Goal: Task Accomplishment & Management: Complete application form

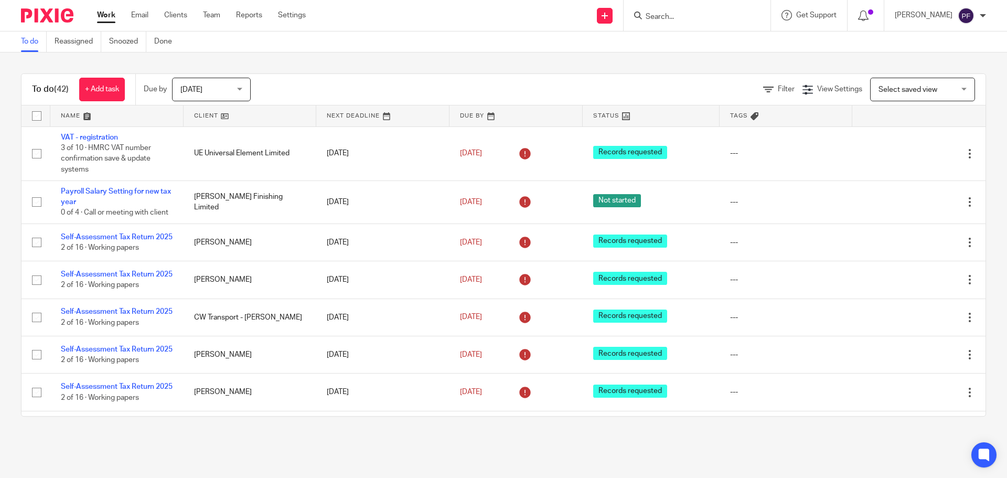
click at [663, 18] on input "Search" at bounding box center [692, 17] width 94 height 9
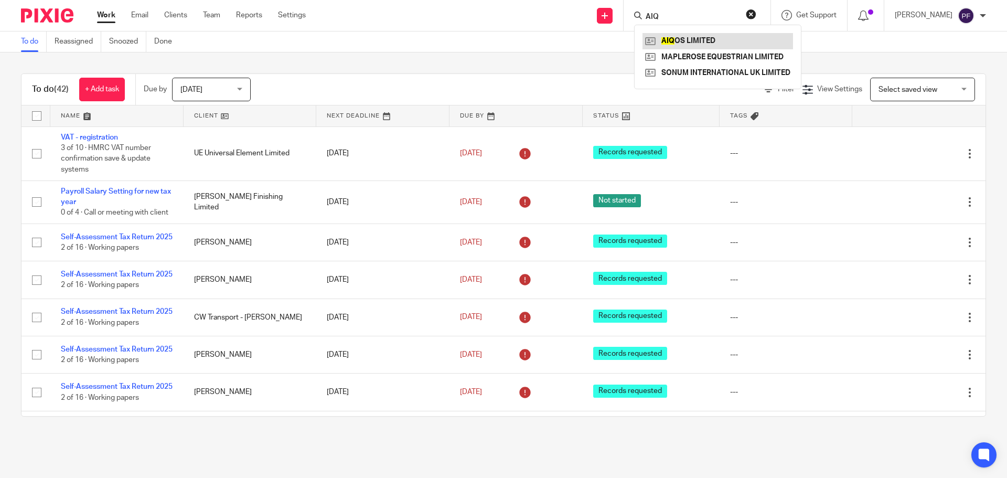
type input "AIQ"
click at [678, 44] on link at bounding box center [718, 41] width 151 height 16
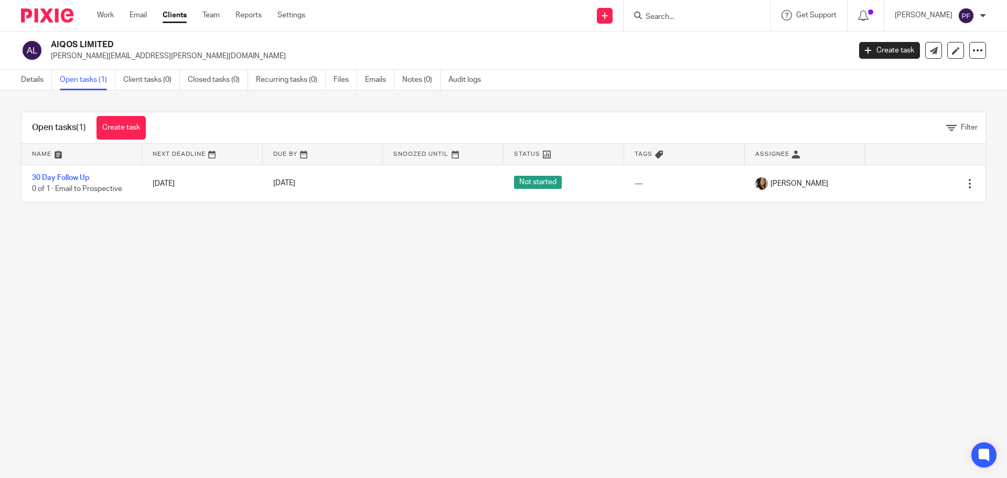
click at [102, 47] on h2 "AIQOS LIMITED" at bounding box center [368, 44] width 634 height 11
copy div "AIQOS LIMITED"
click at [437, 56] on p "jason.mccreight@aiqos.io" at bounding box center [447, 56] width 793 height 10
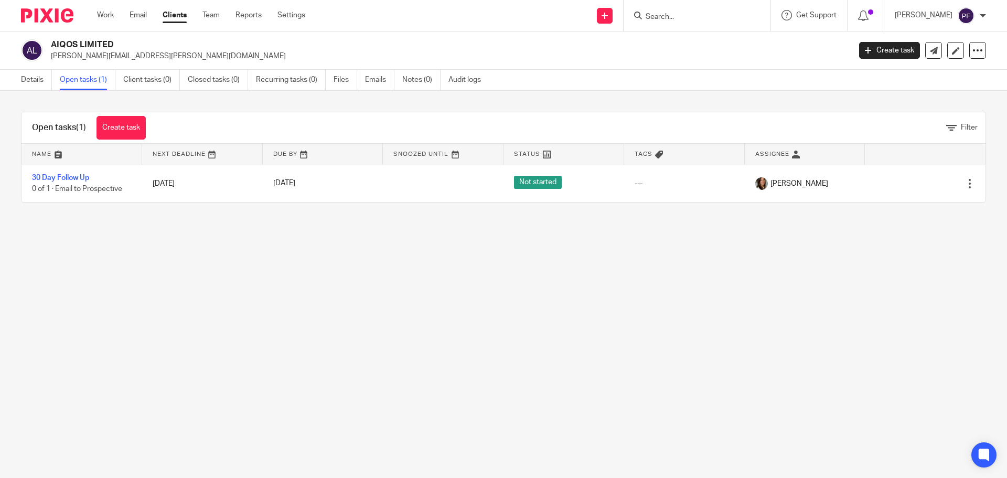
click at [652, 14] on input "Search" at bounding box center [692, 17] width 94 height 9
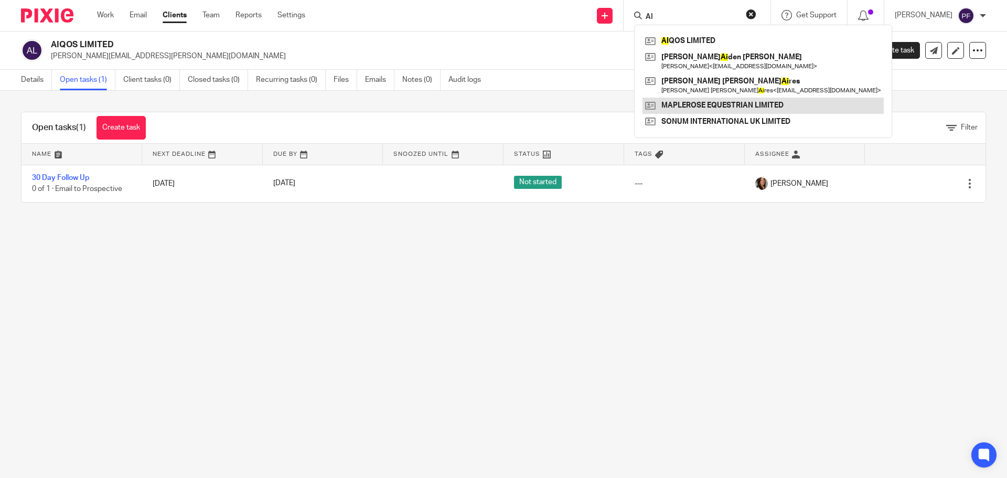
type input "AI"
click at [710, 105] on link at bounding box center [763, 106] width 241 height 16
click at [398, 41] on h2 "AIQOS LIMITED" at bounding box center [368, 44] width 634 height 11
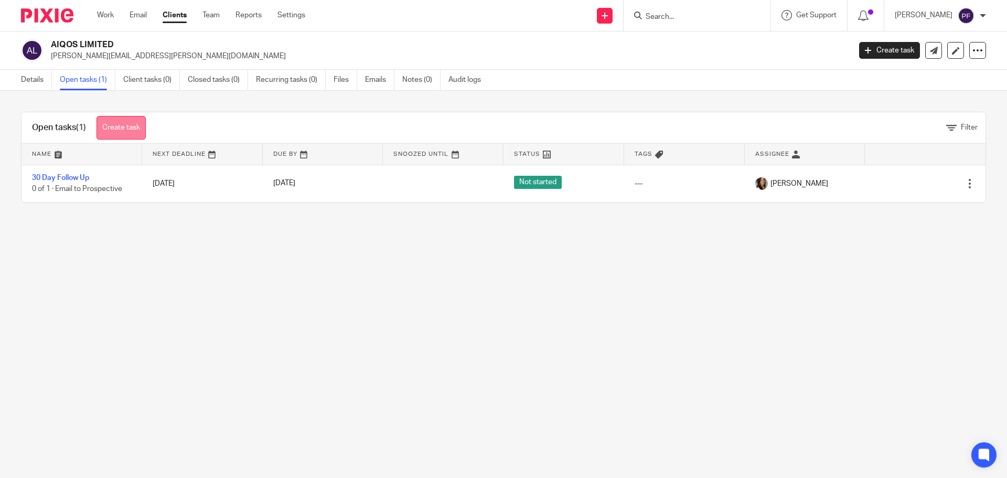
click at [129, 125] on link "Create task" at bounding box center [121, 128] width 49 height 24
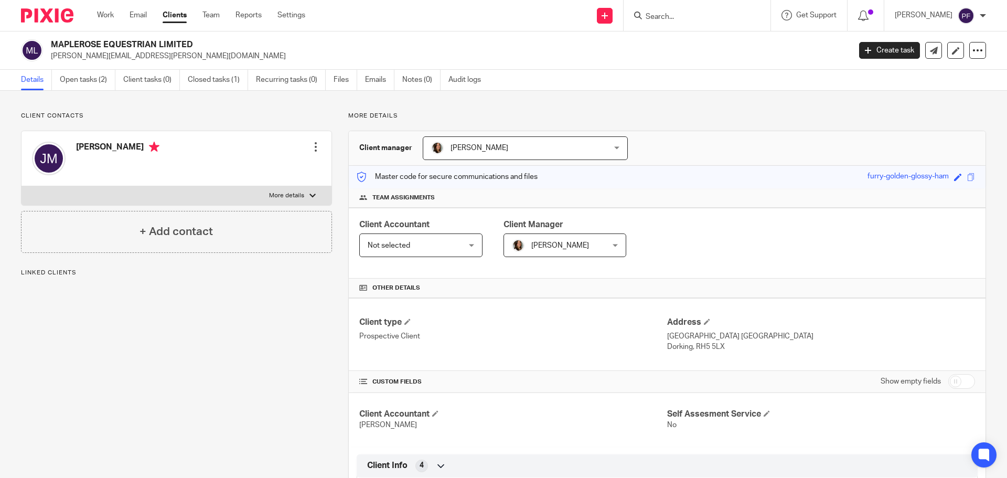
click at [117, 41] on h2 "MAPLEROSE EQUESTRIAN LIMITED" at bounding box center [368, 44] width 634 height 11
copy div "MAPLEROSE EQUESTRIAN LIMITED"
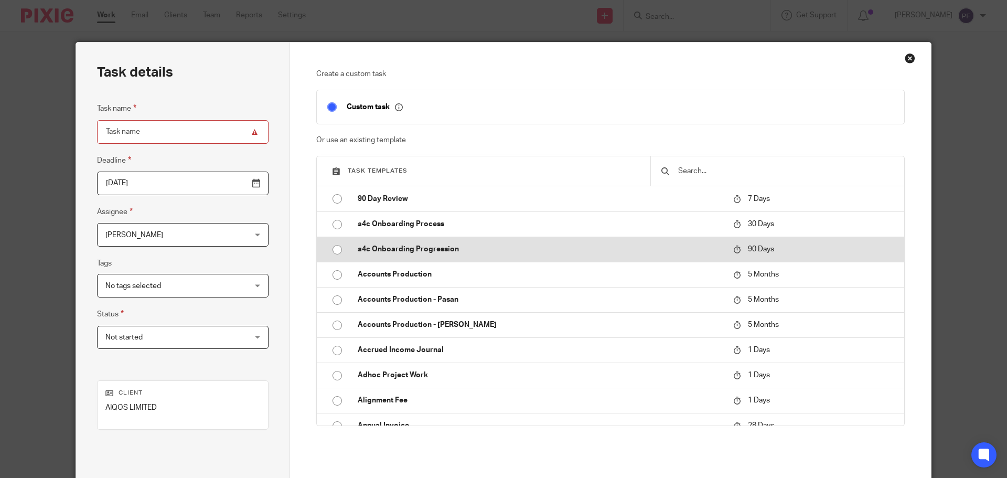
click at [379, 244] on p "a4c Onboarding Progression" at bounding box center [540, 249] width 365 height 10
type input "2026-01-13"
type input "a4c Onboarding Progression"
checkbox input "false"
radio input "true"
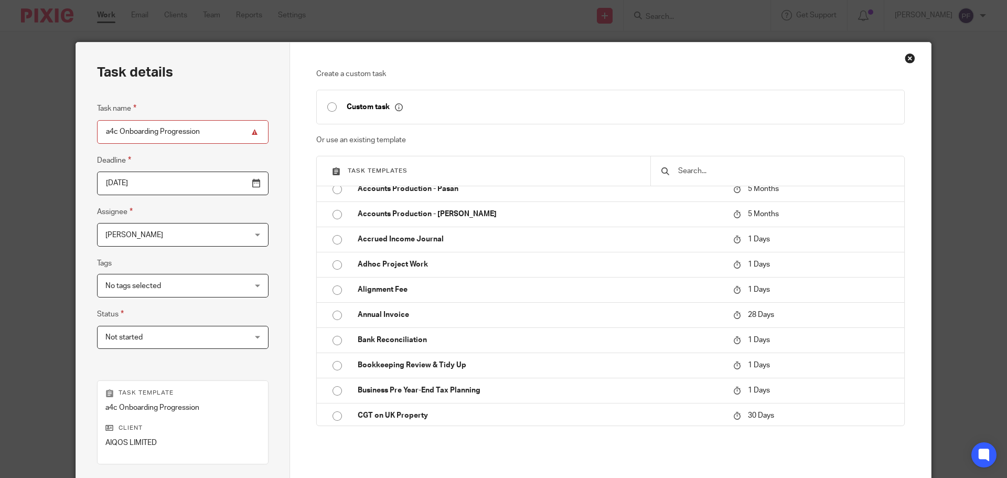
scroll to position [142, 0]
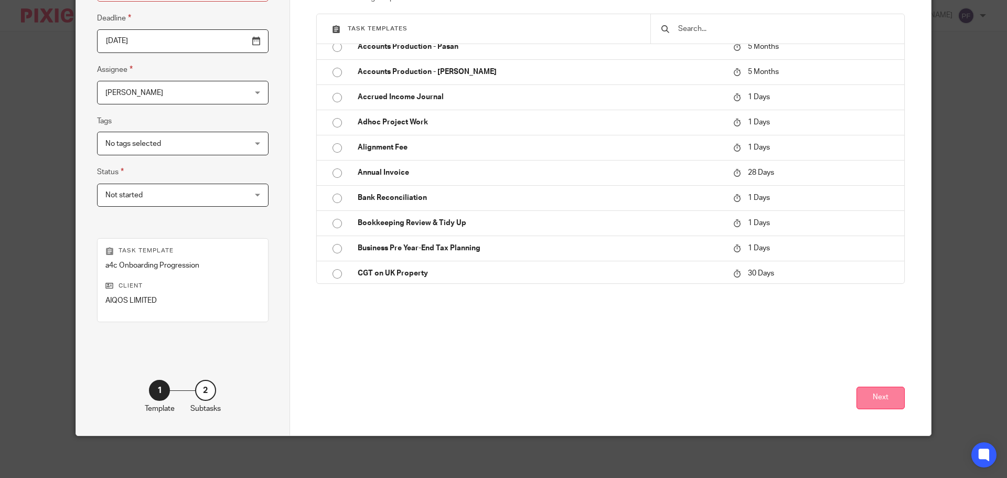
click at [878, 406] on button "Next" at bounding box center [881, 398] width 48 height 23
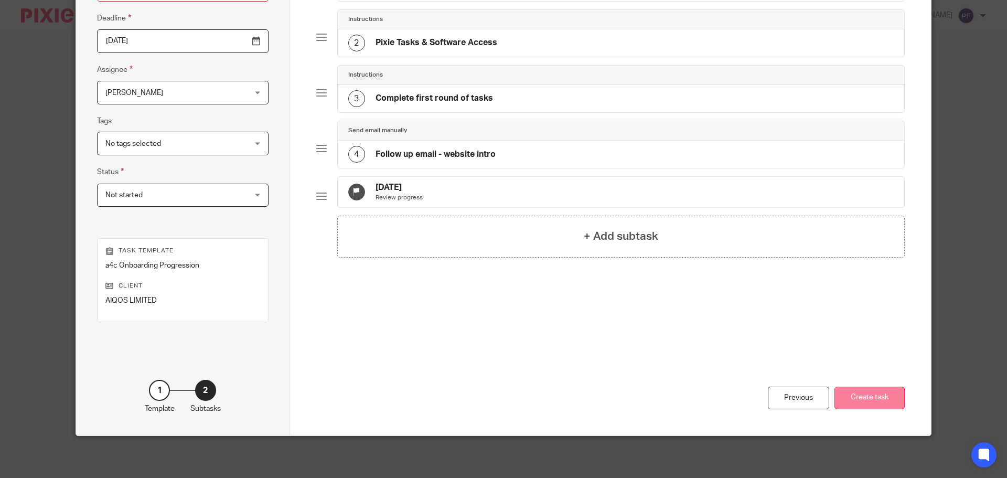
click at [869, 397] on button "Create task" at bounding box center [870, 398] width 70 height 23
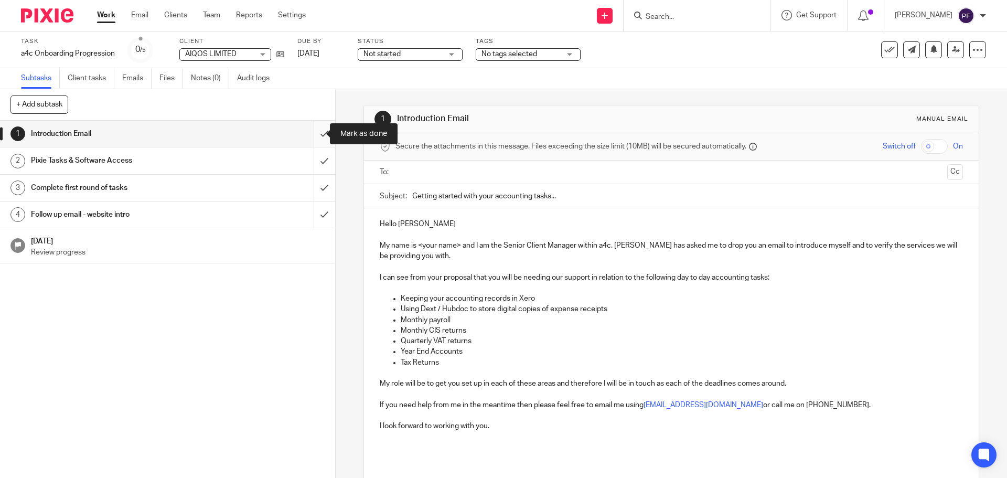
click at [317, 135] on input "submit" at bounding box center [167, 134] width 335 height 26
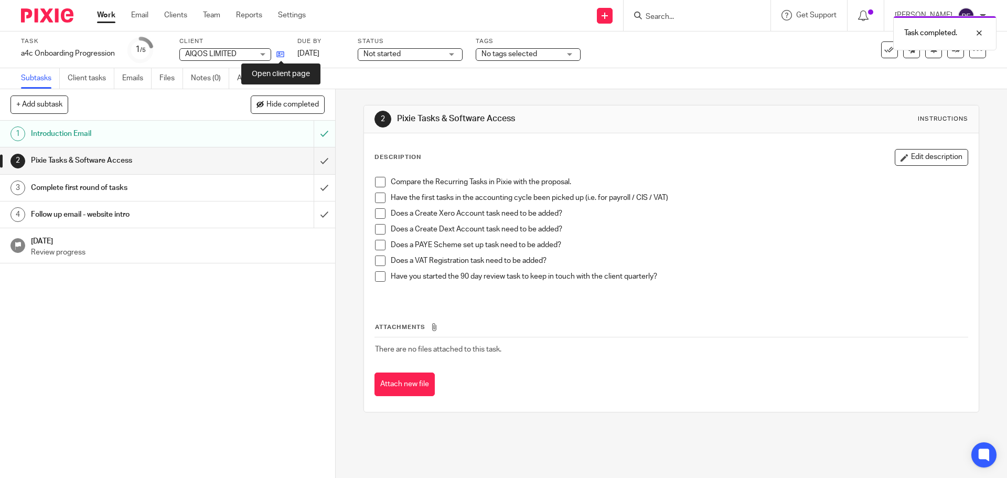
click at [279, 55] on icon at bounding box center [280, 54] width 8 height 8
click at [282, 55] on icon at bounding box center [280, 54] width 8 height 8
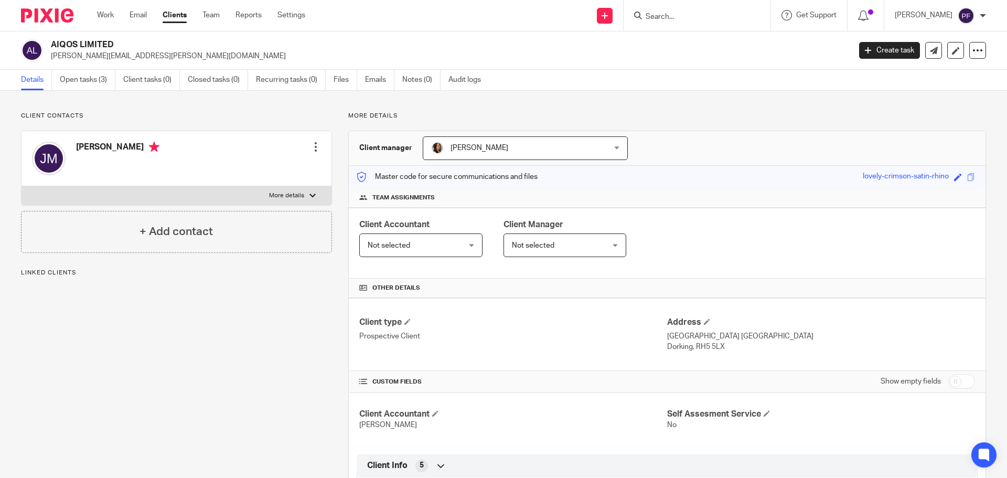
click at [81, 89] on link "Open tasks (3)" at bounding box center [88, 80] width 56 height 20
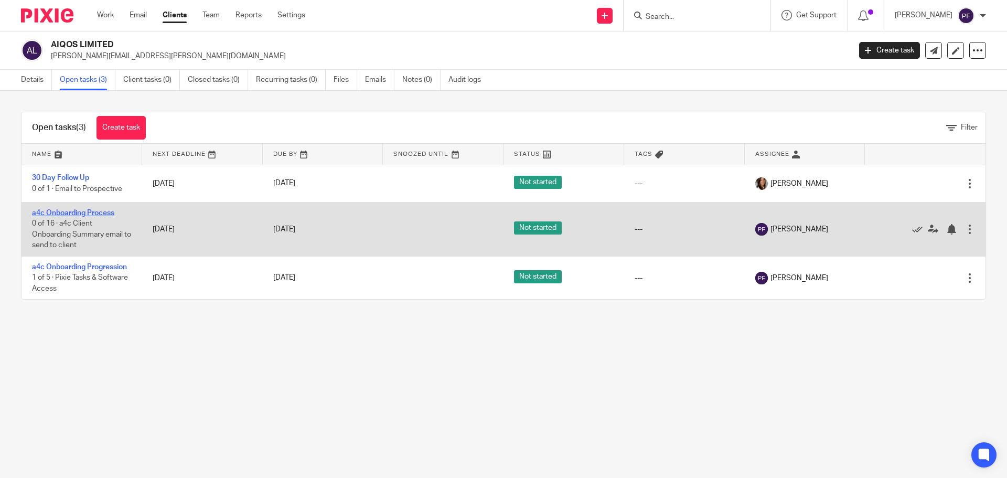
click at [77, 214] on link "a4c Onboarding Process" at bounding box center [73, 212] width 82 height 7
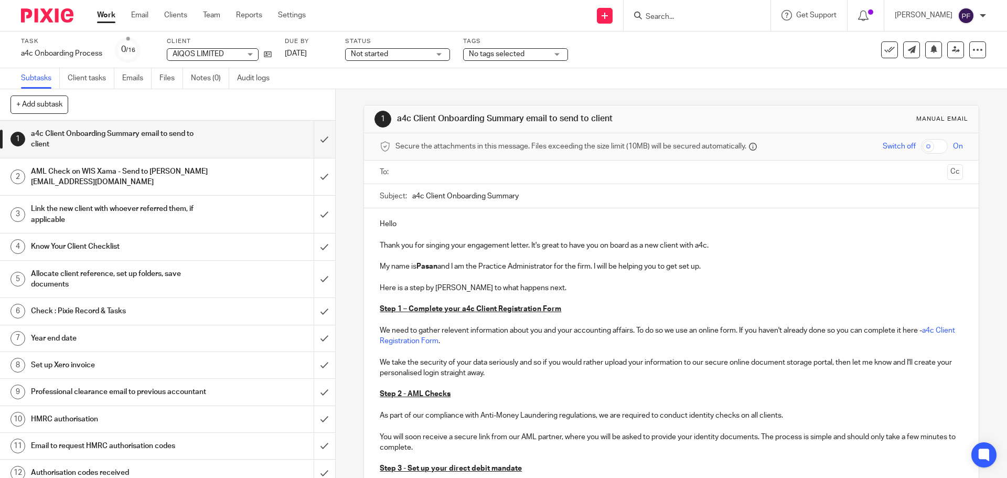
click at [416, 172] on input "text" at bounding box center [670, 172] width 543 height 12
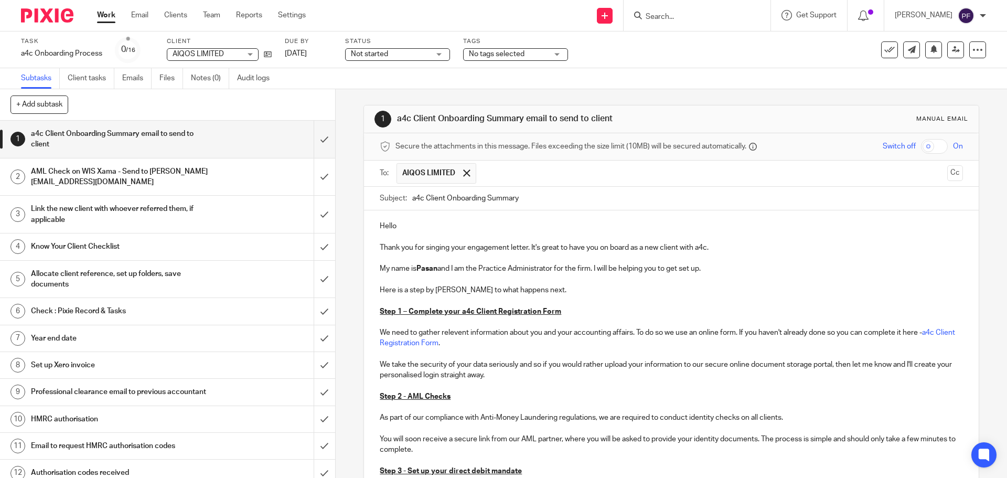
click at [412, 224] on p "Hello" at bounding box center [671, 226] width 583 height 10
drag, startPoint x: 592, startPoint y: 271, endPoint x: 377, endPoint y: 269, distance: 214.6
click at [380, 269] on p "My name is Pasan and I am the Practice Administrator for the firm. I will be he…" at bounding box center [671, 268] width 583 height 10
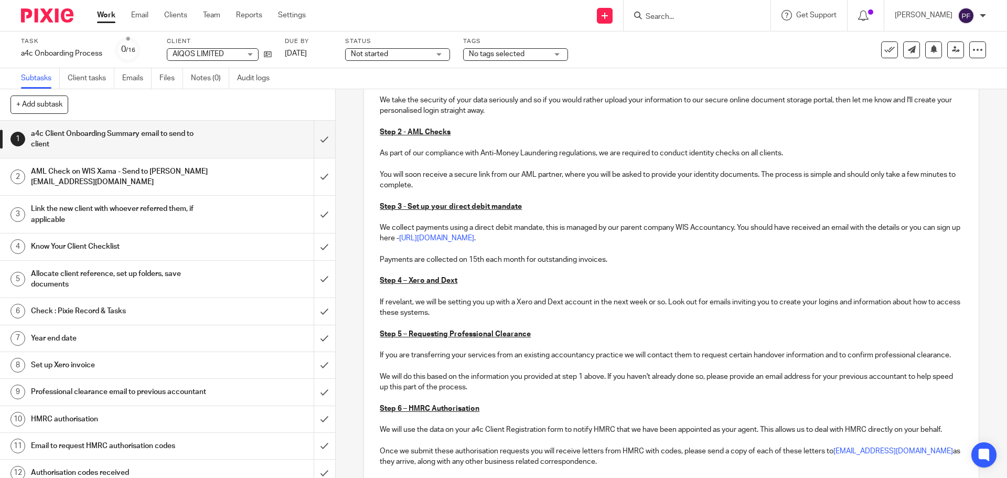
scroll to position [265, 0]
click at [396, 303] on p "If revelant, we will be setting you up with a Xero and Dext account in the next…" at bounding box center [671, 307] width 583 height 22
click at [483, 313] on p "If relevant, we will be setting you up with a Xero and Dext account in the next…" at bounding box center [671, 307] width 583 height 22
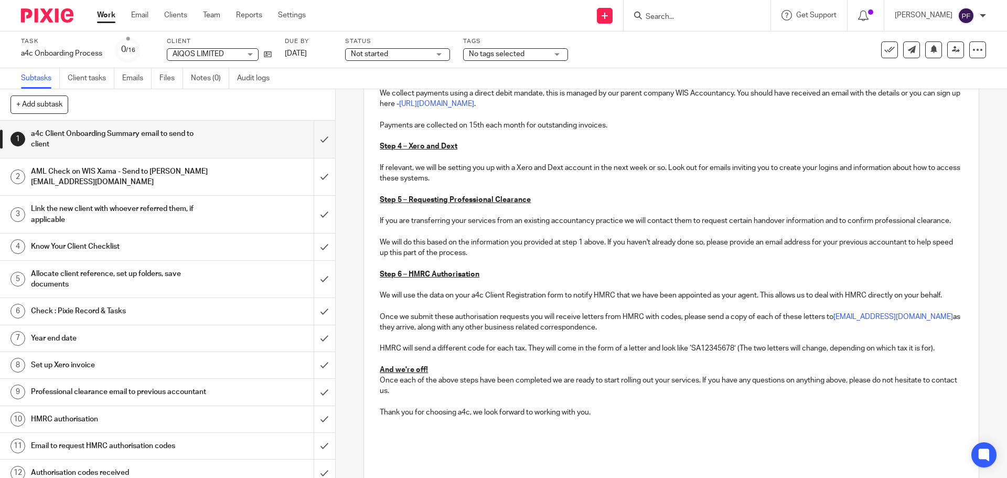
scroll to position [402, 0]
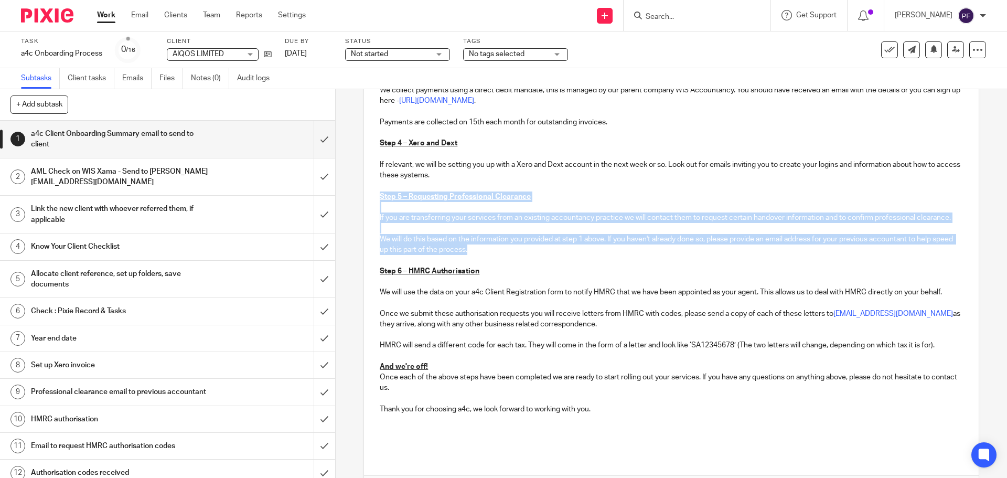
drag, startPoint x: 503, startPoint y: 259, endPoint x: 378, endPoint y: 197, distance: 138.9
click at [378, 197] on div "Hello Jason, Thank you for singing your engagement letter. It's great to have y…" at bounding box center [671, 132] width 614 height 646
click at [449, 233] on p at bounding box center [671, 228] width 583 height 10
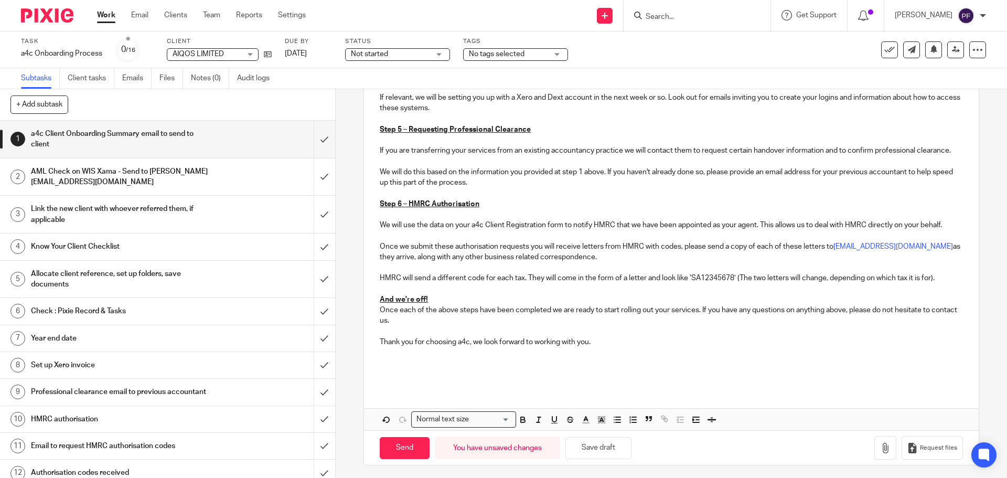
scroll to position [483, 0]
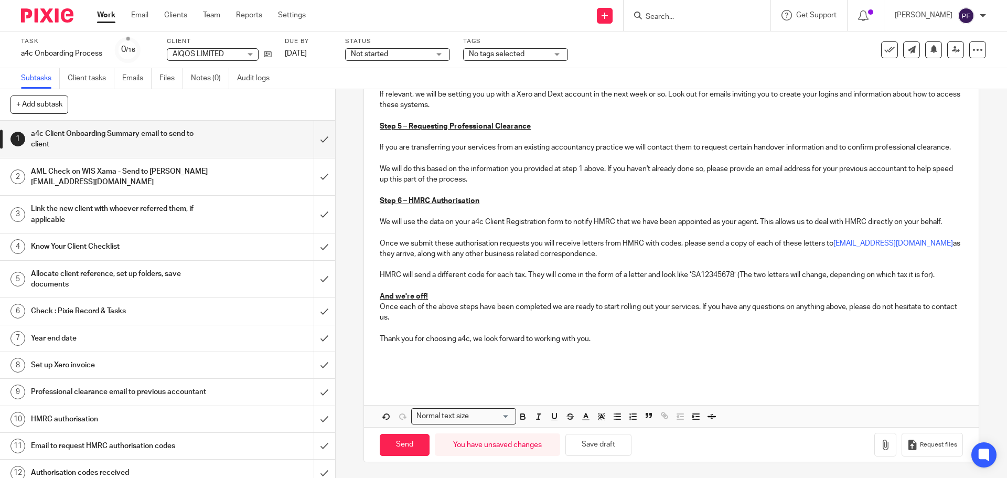
click at [611, 332] on p at bounding box center [671, 328] width 583 height 10
click at [601, 338] on p "Thank you for choosing a4c, we look forward to working with you." at bounding box center [671, 339] width 583 height 10
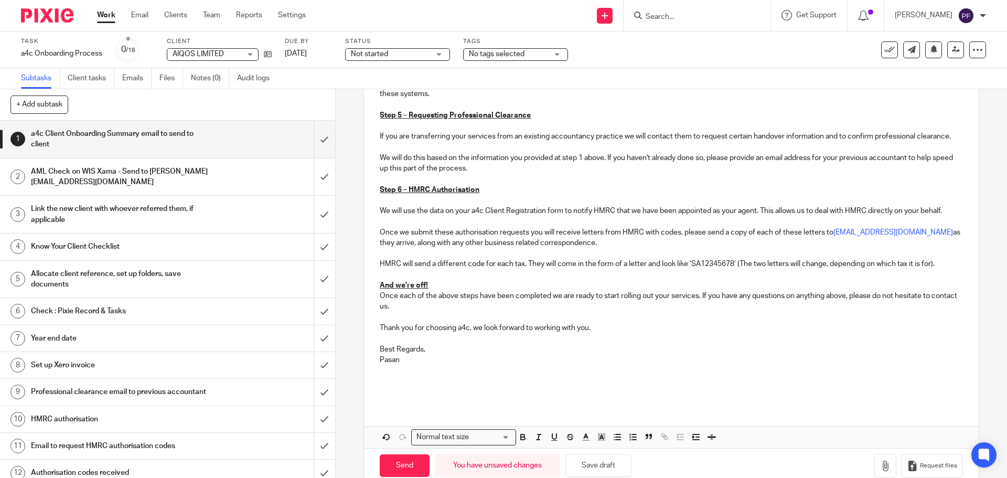
scroll to position [515, 0]
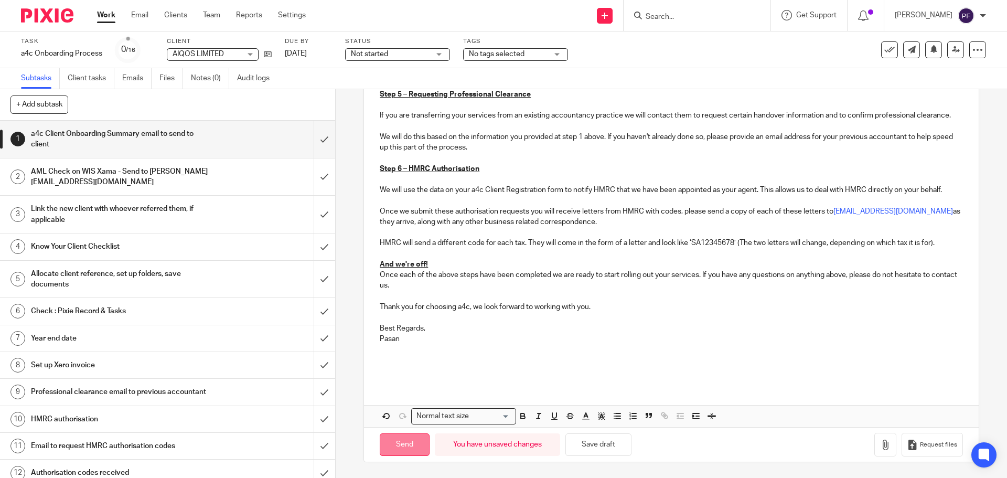
click at [396, 443] on input "Send" at bounding box center [405, 444] width 50 height 23
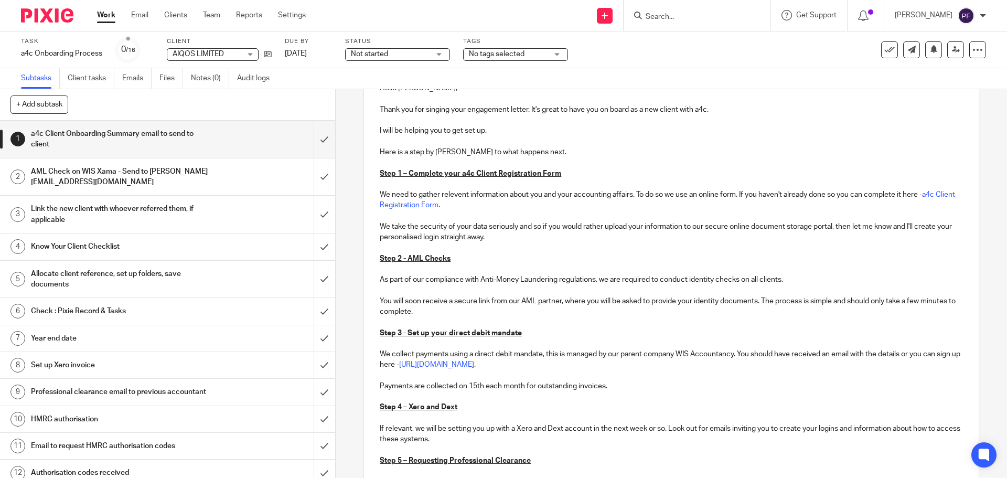
scroll to position [0, 0]
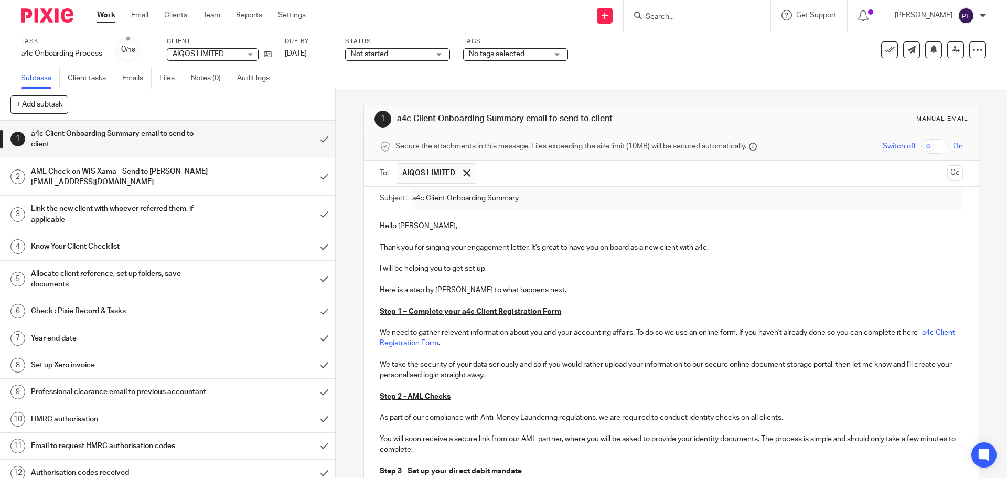
type input "Sent"
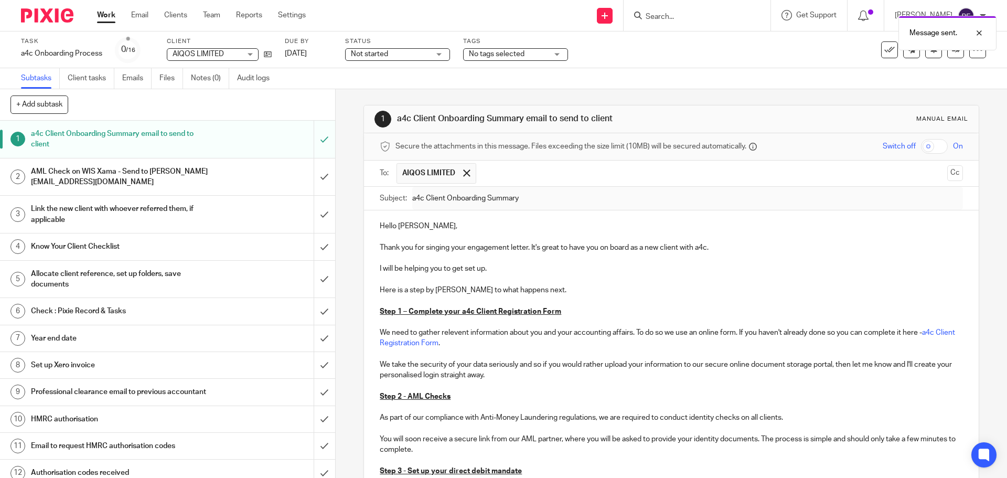
click at [238, 173] on div "AML Check on WIS Xama - Send to pradeepa@wis-accountancy.co.uk" at bounding box center [167, 177] width 272 height 27
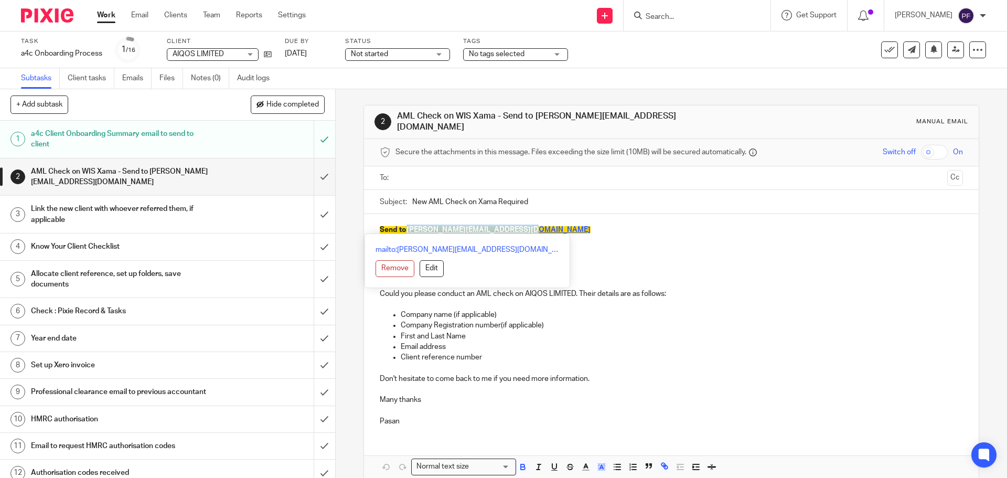
drag, startPoint x: 529, startPoint y: 219, endPoint x: 405, endPoint y: 225, distance: 123.9
click at [405, 225] on p "Send to [PERSON_NAME][EMAIL_ADDRESS][DOMAIN_NAME]" at bounding box center [671, 230] width 583 height 10
copy span "[PERSON_NAME][EMAIL_ADDRESS][DOMAIN_NAME]"
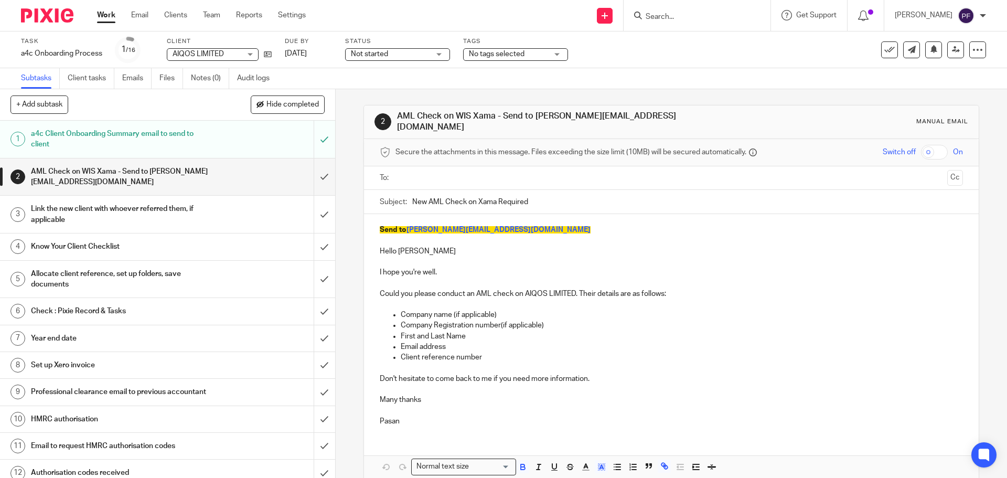
click at [404, 176] on input "text" at bounding box center [670, 178] width 543 height 12
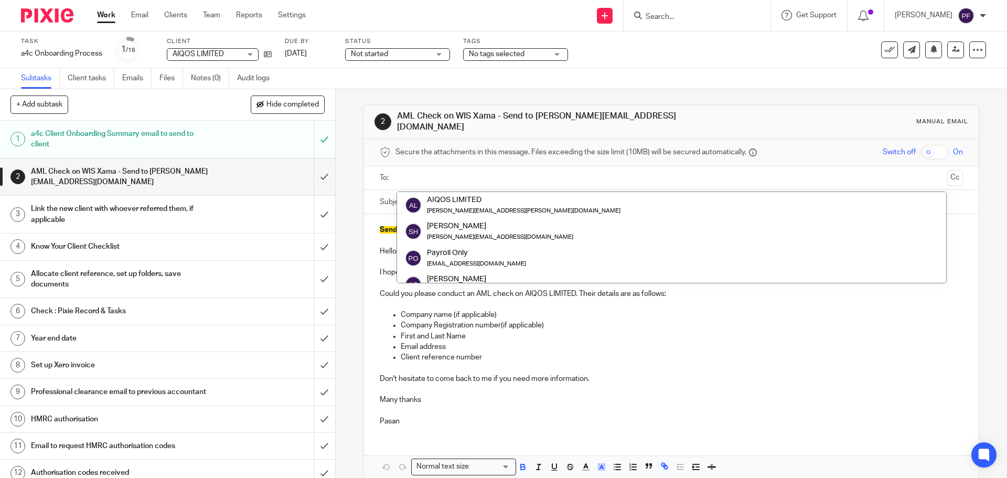
paste input "[PERSON_NAME][EMAIL_ADDRESS][DOMAIN_NAME]"
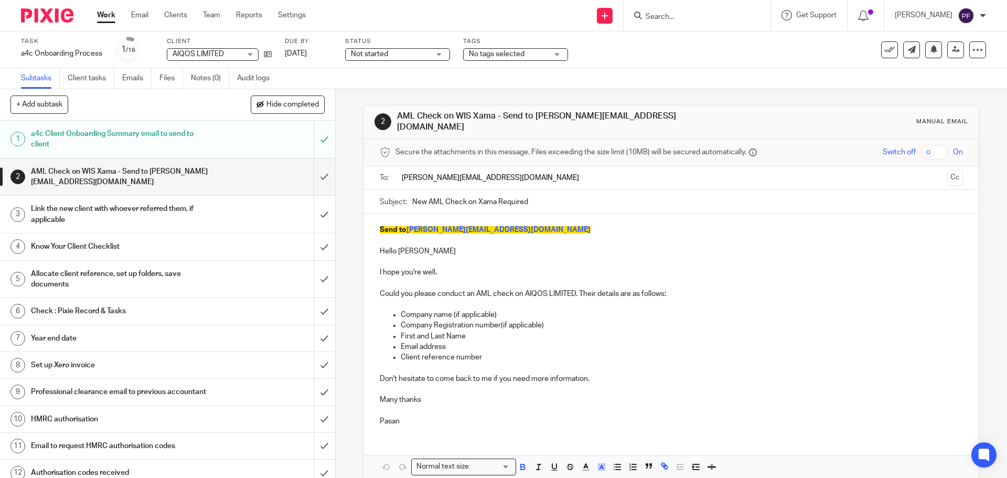
type input "pradeepa@wis-accountancy.co.uk"
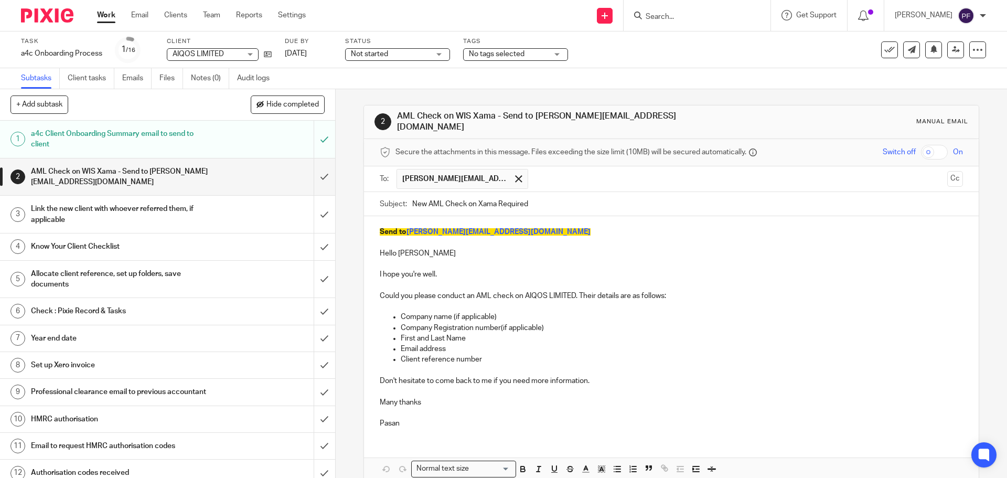
click at [453, 259] on p at bounding box center [671, 264] width 583 height 10
click at [533, 227] on p "Send to pradeepa@wis-accountancy.co.uk" at bounding box center [671, 232] width 583 height 10
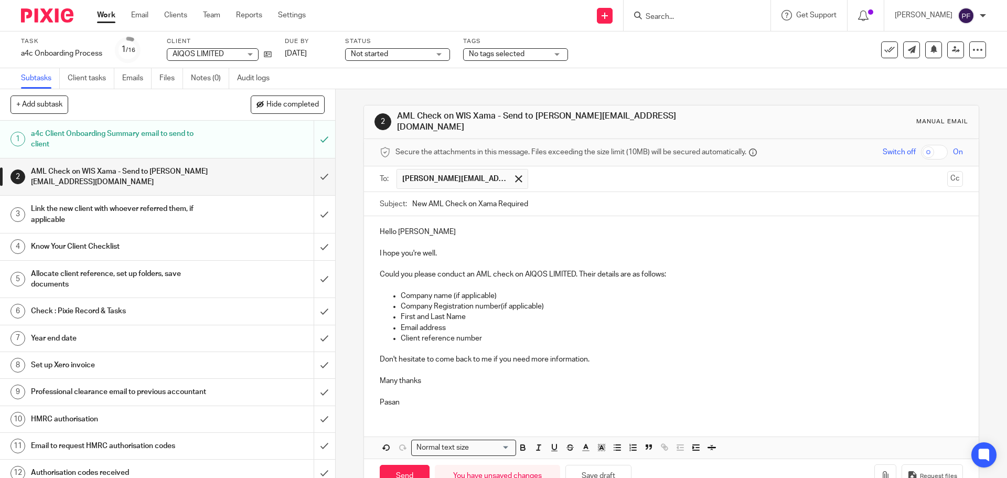
click at [440, 227] on p "Hello Pradeepa" at bounding box center [671, 232] width 583 height 10
click at [502, 291] on p "Company name (if applicable)" at bounding box center [682, 296] width 562 height 10
drag, startPoint x: 524, startPoint y: 266, endPoint x: 574, endPoint y: 265, distance: 49.8
click at [574, 269] on p "Could you please conduct an AML check on AIQOS LIMITED. Their details are as fo…" at bounding box center [671, 274] width 583 height 10
copy p "AIQOS LIMITED"
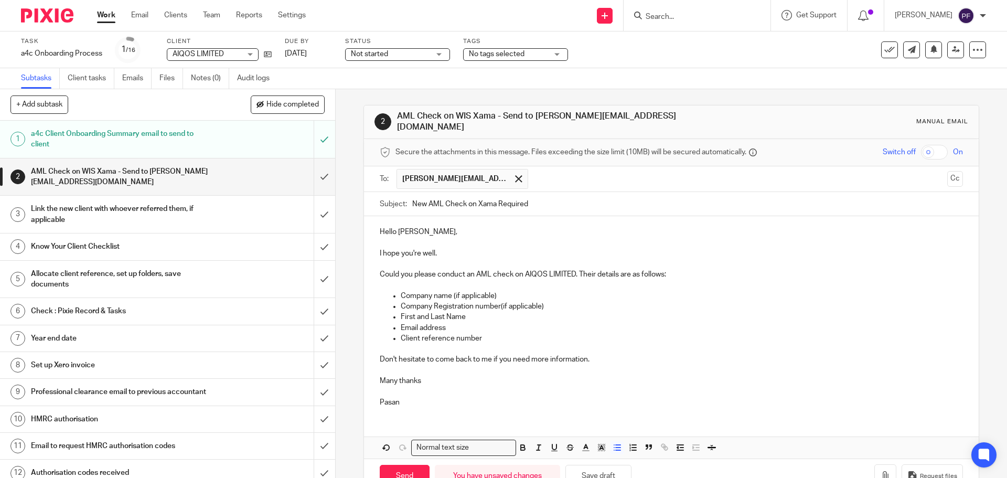
click at [511, 291] on p "Company name (if applicable)" at bounding box center [682, 296] width 562 height 10
click at [451, 291] on p "Company name AIQOS LIMITED" at bounding box center [682, 296] width 562 height 10
drag, startPoint x: 547, startPoint y: 298, endPoint x: 499, endPoint y: 299, distance: 48.3
click at [499, 301] on p "Company Registration number(if applicable)" at bounding box center [682, 306] width 562 height 10
click at [503, 303] on strong "13118695" at bounding box center [518, 306] width 34 height 7
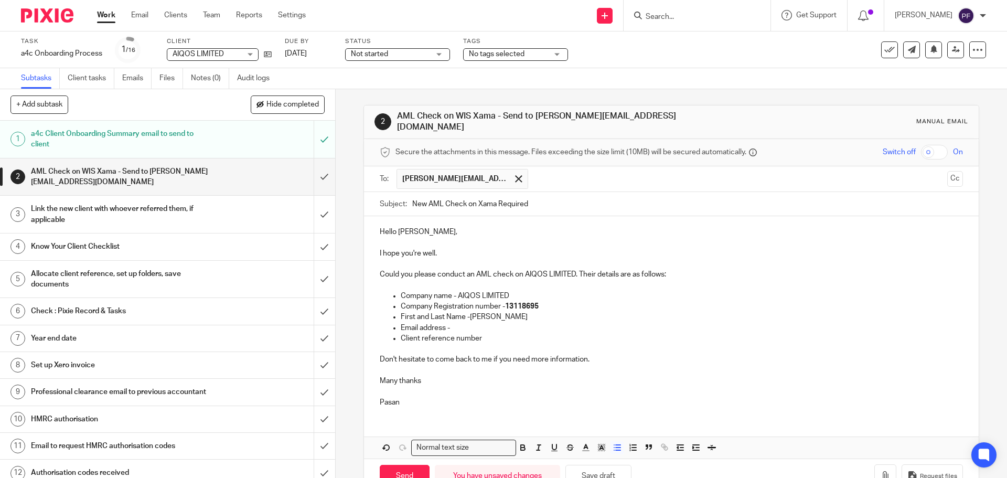
click at [463, 323] on p "Email address -" at bounding box center [682, 328] width 562 height 10
click at [487, 333] on p "Client reference number" at bounding box center [682, 338] width 562 height 10
click at [501, 333] on p "Client reference number - 11" at bounding box center [682, 338] width 562 height 10
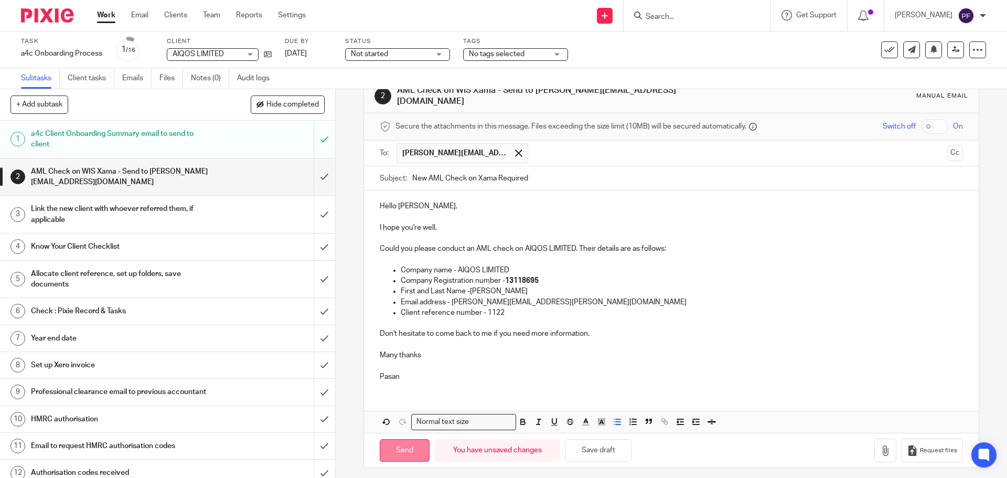
click at [407, 448] on input "Send" at bounding box center [405, 450] width 50 height 23
type input "Sent"
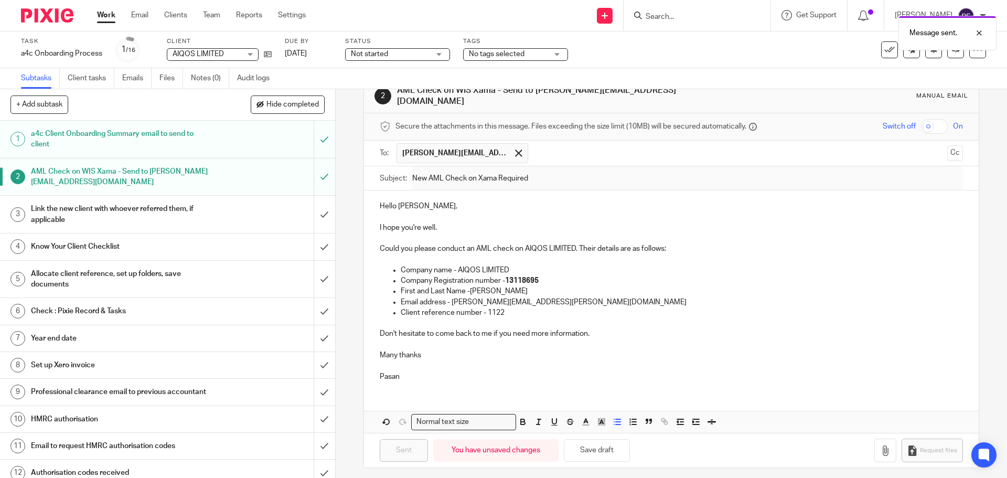
click at [218, 211] on div "Link the new client with whoever referred them, if applicable" at bounding box center [167, 214] width 272 height 27
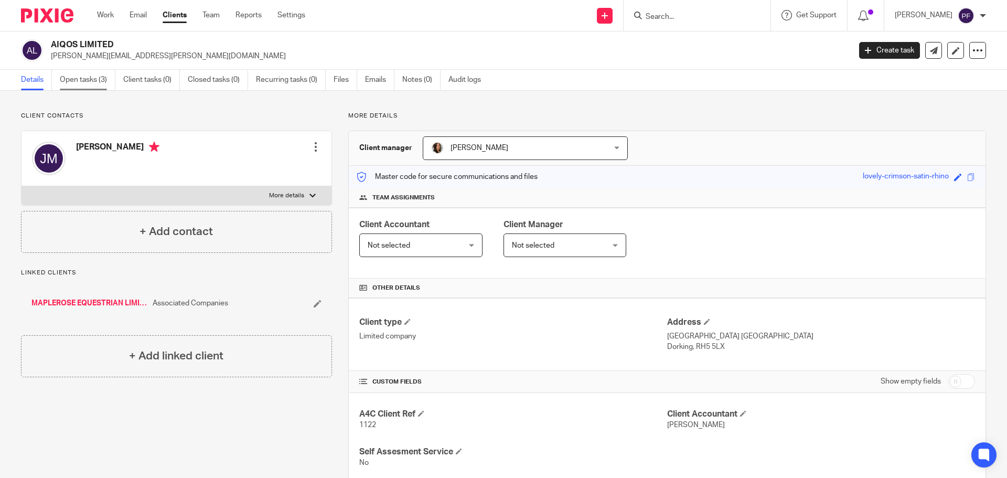
click at [75, 82] on link "Open tasks (3)" at bounding box center [88, 80] width 56 height 20
